Goal: Find contact information: Find contact information

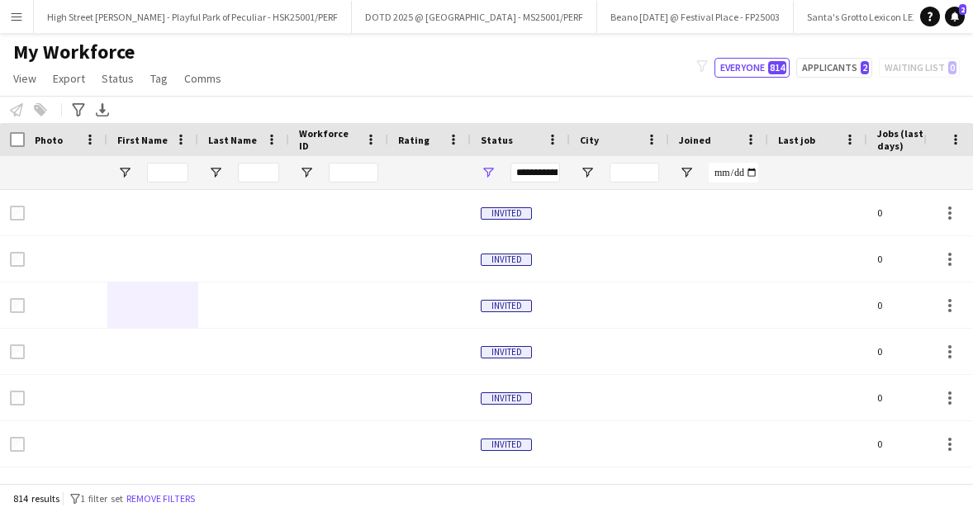
scroll to position [0, 954]
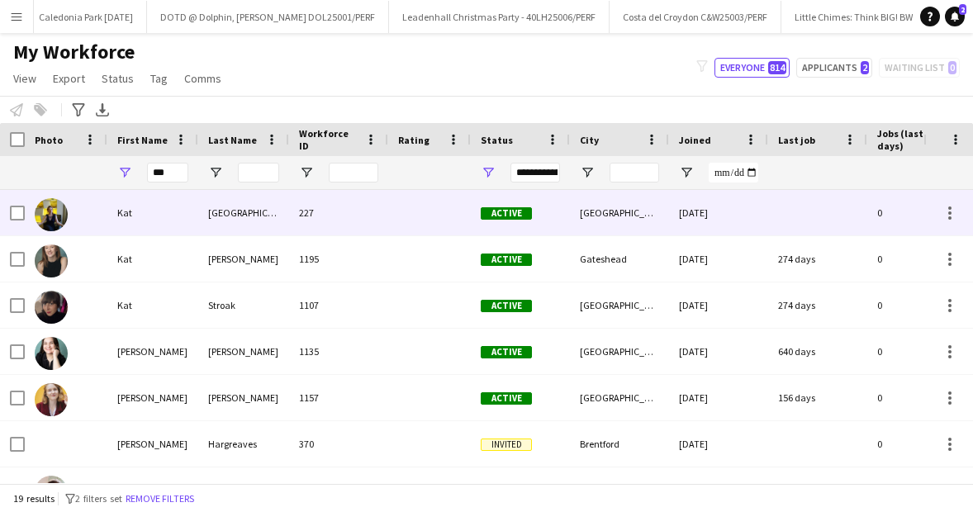
click at [239, 220] on div "[GEOGRAPHIC_DATA]" at bounding box center [243, 212] width 91 height 45
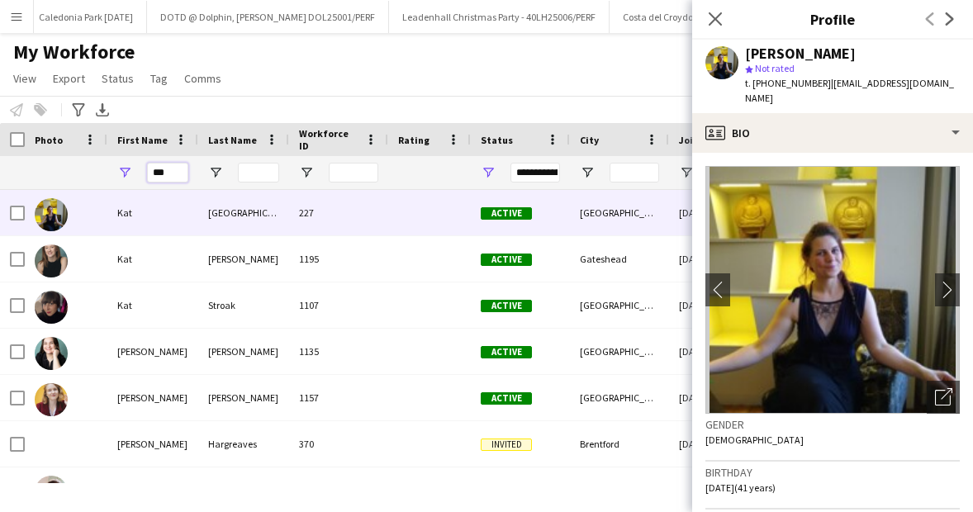
click at [172, 168] on input "***" at bounding box center [167, 173] width 41 height 20
type input "*"
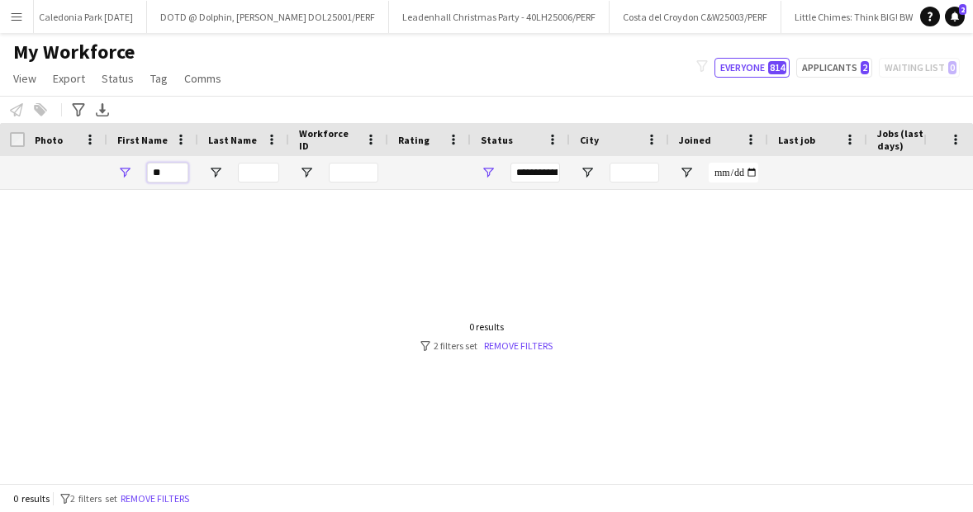
type input "*"
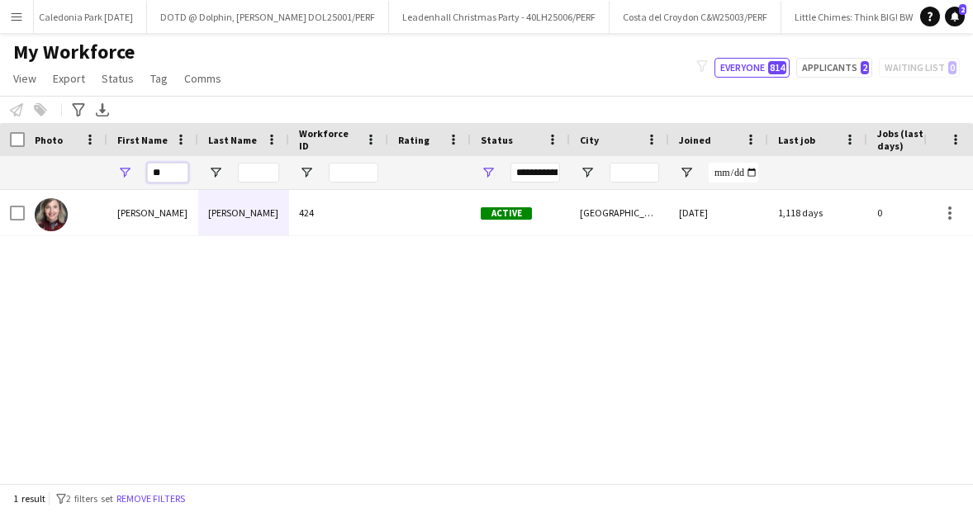
type input "*"
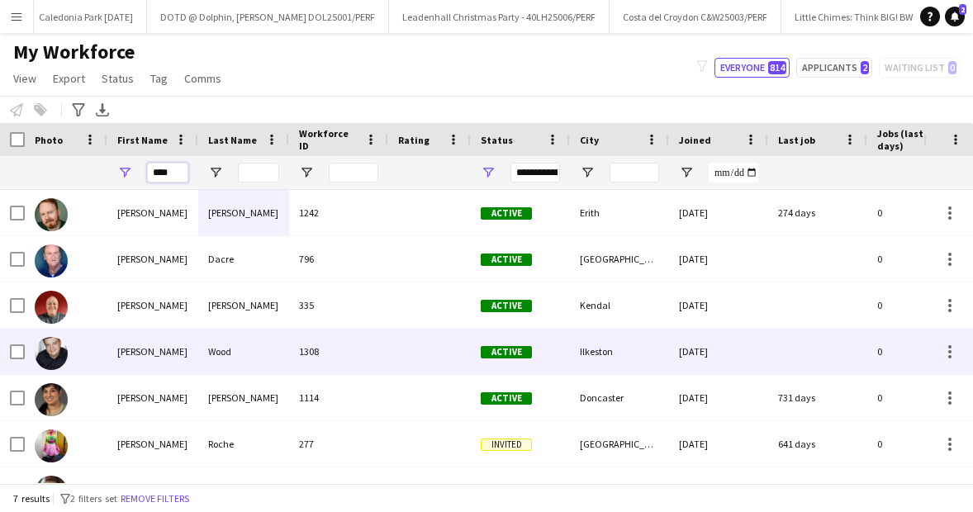
scroll to position [31, 0]
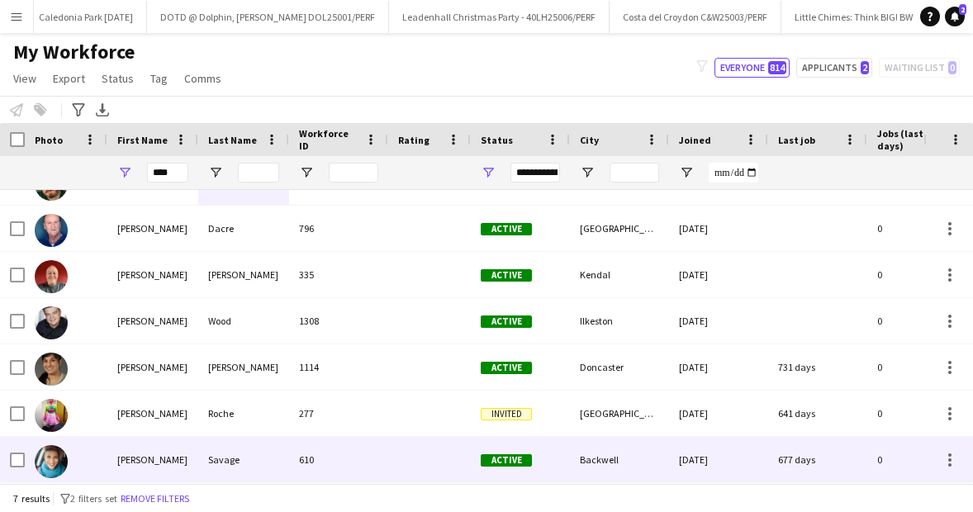
click at [159, 458] on div "[PERSON_NAME]" at bounding box center [152, 459] width 91 height 45
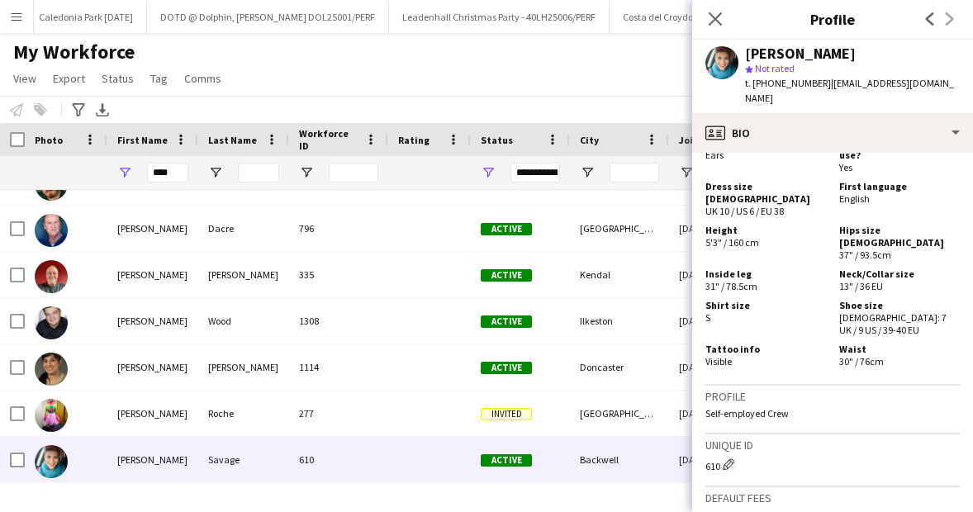
scroll to position [1136, 0]
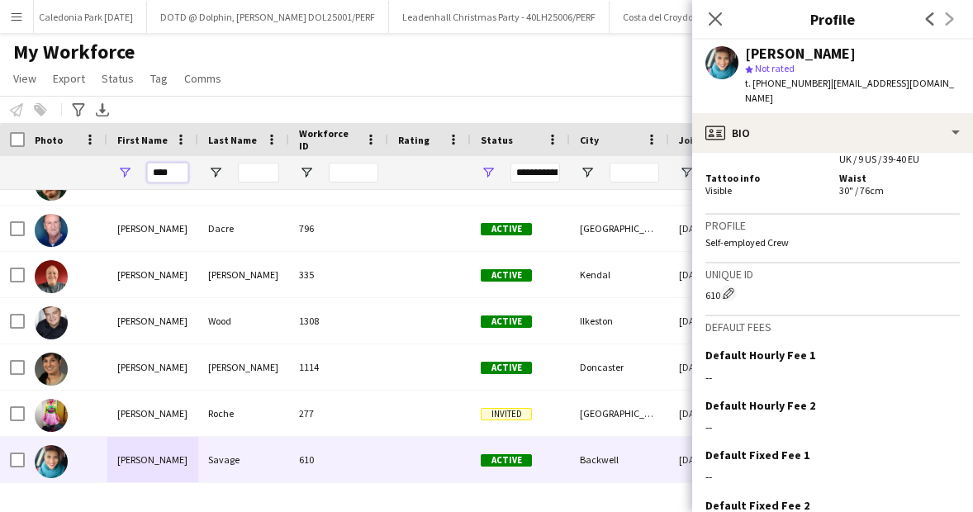
drag, startPoint x: 173, startPoint y: 171, endPoint x: 130, endPoint y: 171, distance: 42.9
click at [145, 171] on div "****" at bounding box center [152, 172] width 91 height 33
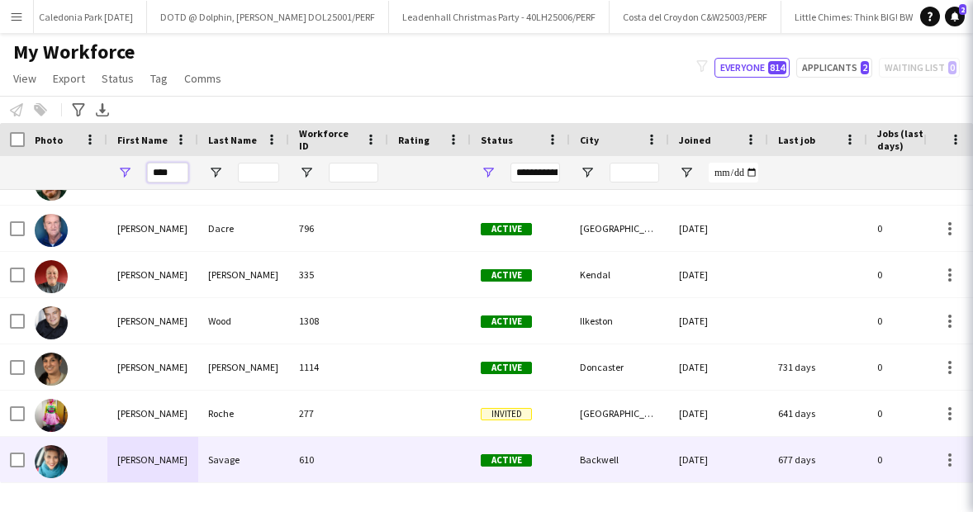
scroll to position [0, 0]
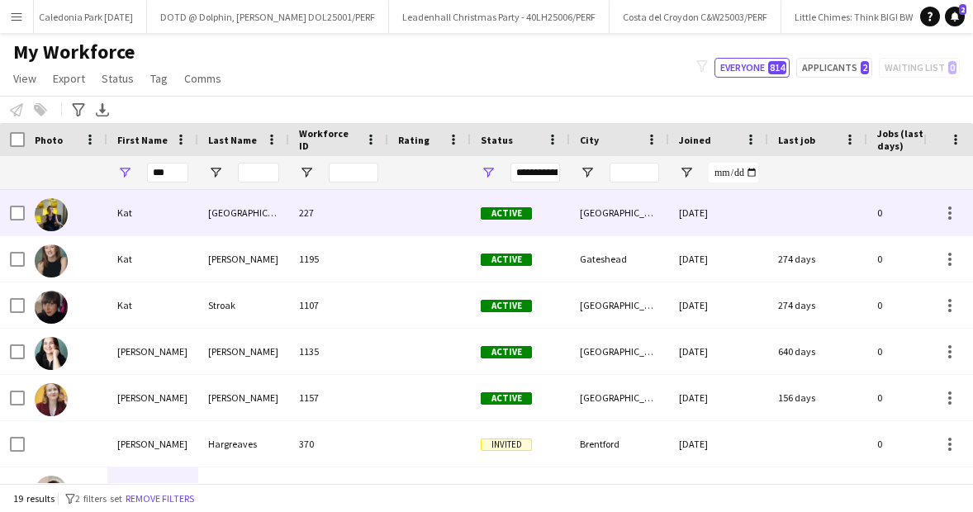
click at [257, 218] on div "[GEOGRAPHIC_DATA]" at bounding box center [243, 212] width 91 height 45
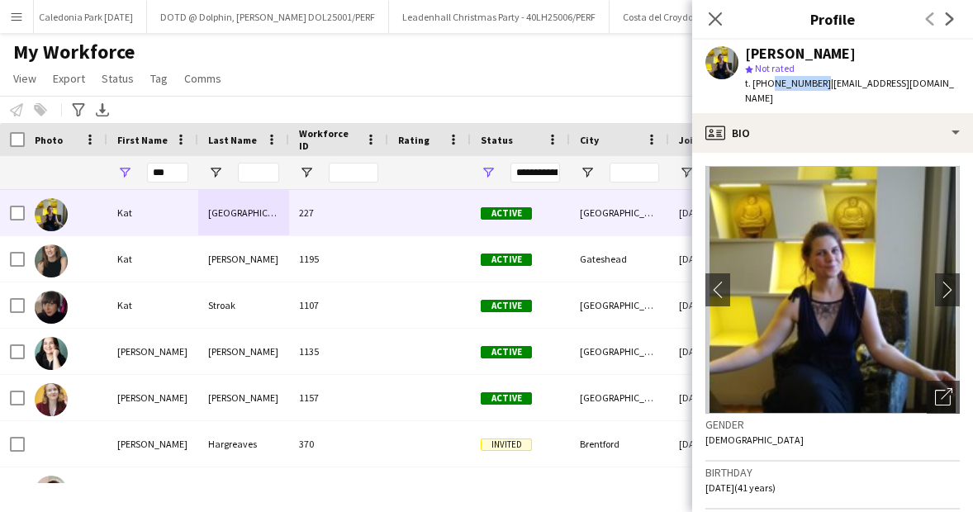
drag, startPoint x: 818, startPoint y: 81, endPoint x: 767, endPoint y: 81, distance: 50.4
click at [767, 81] on span "t. [PHONE_NUMBER]" at bounding box center [788, 83] width 86 height 12
copy span "7772571218"
click at [168, 165] on input "***" at bounding box center [167, 173] width 41 height 20
type input "*"
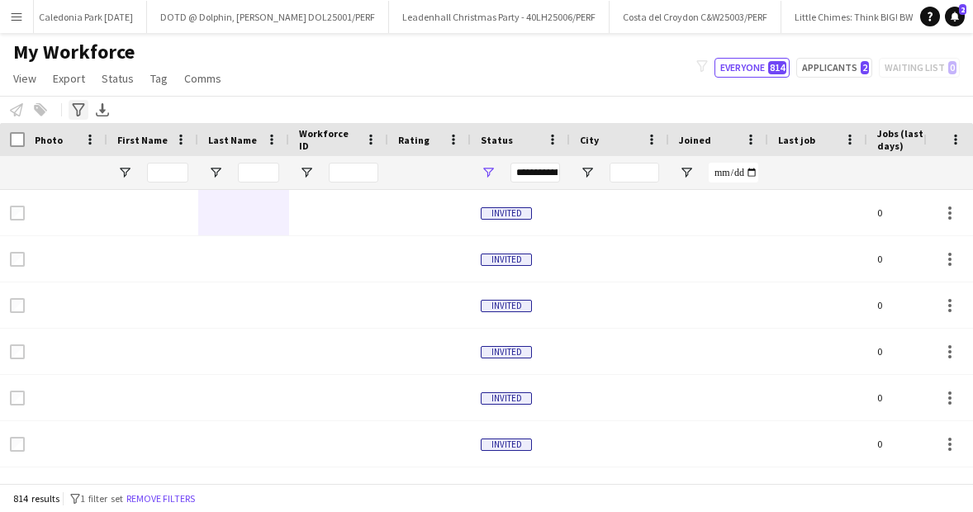
click at [78, 109] on icon "Advanced filters" at bounding box center [78, 109] width 13 height 13
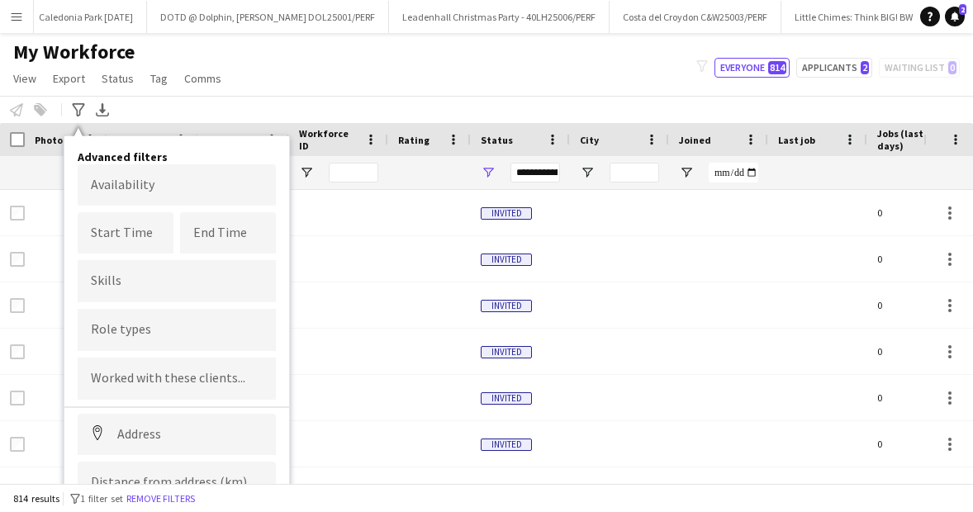
click at [141, 373] on form at bounding box center [177, 377] width 172 height 17
type input "*"
